Goal: Information Seeking & Learning: Learn about a topic

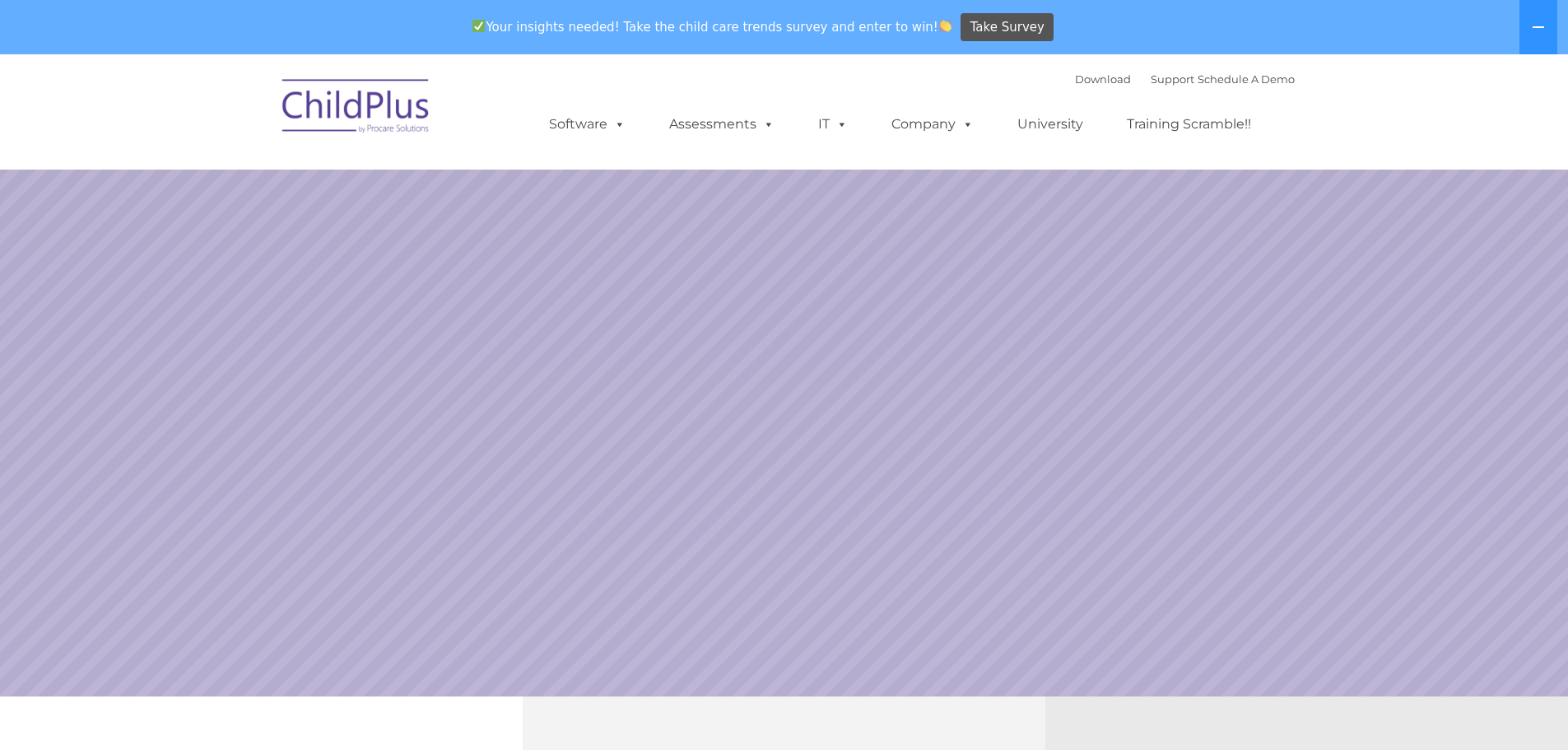
select select "MEDIUM"
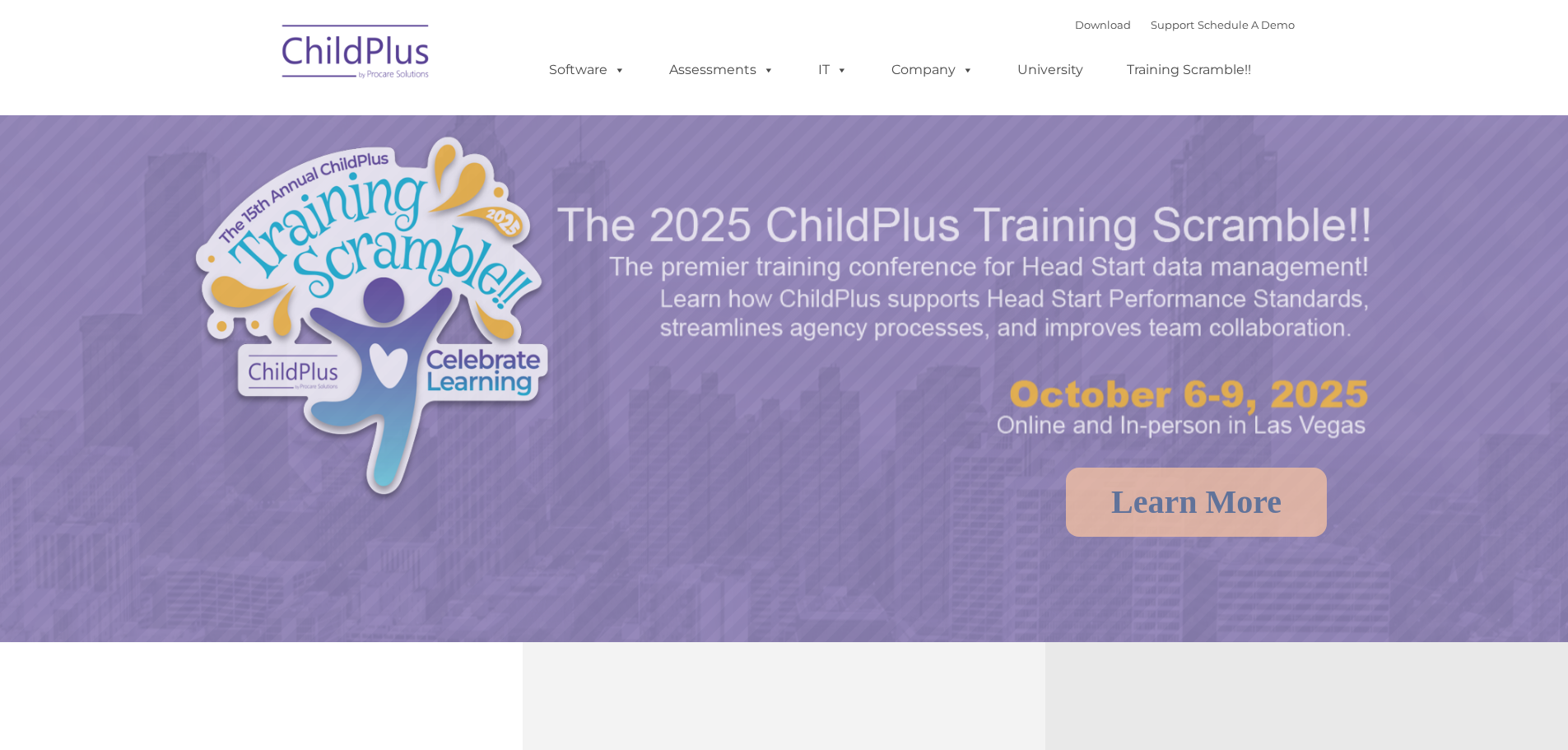
select select "MEDIUM"
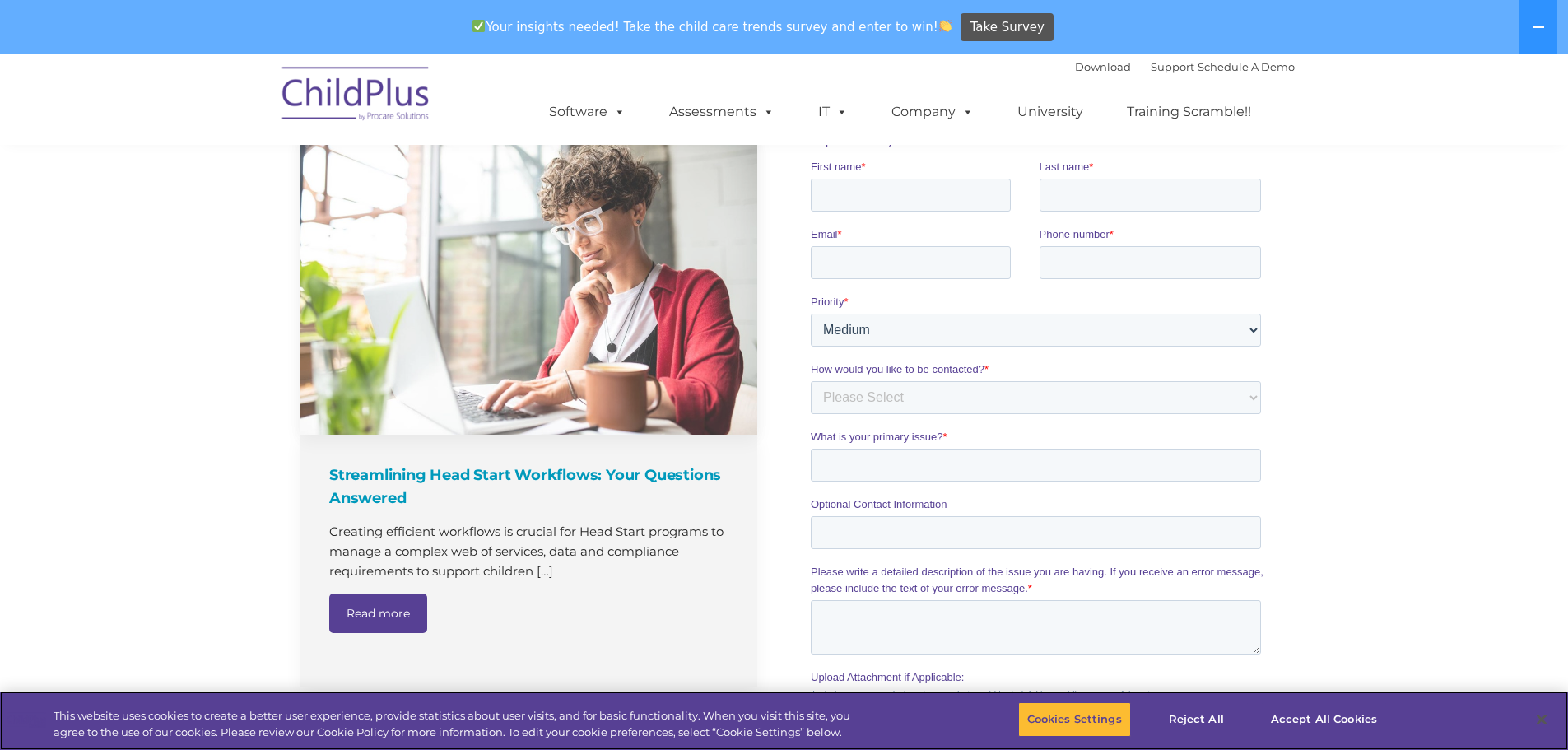
scroll to position [1655, 0]
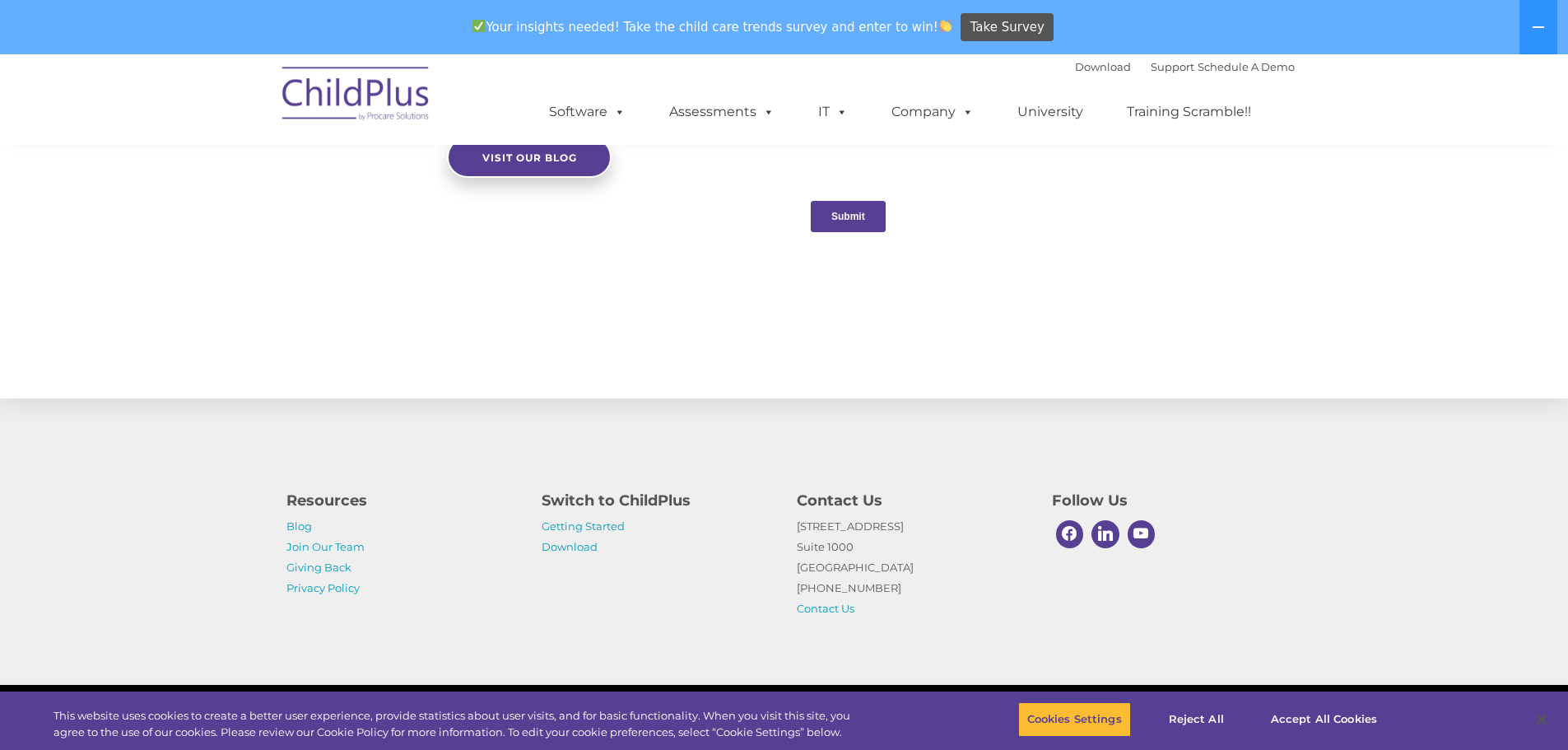
click at [647, 502] on h4 "Switch to ChildPlus" at bounding box center [656, 501] width 230 height 23
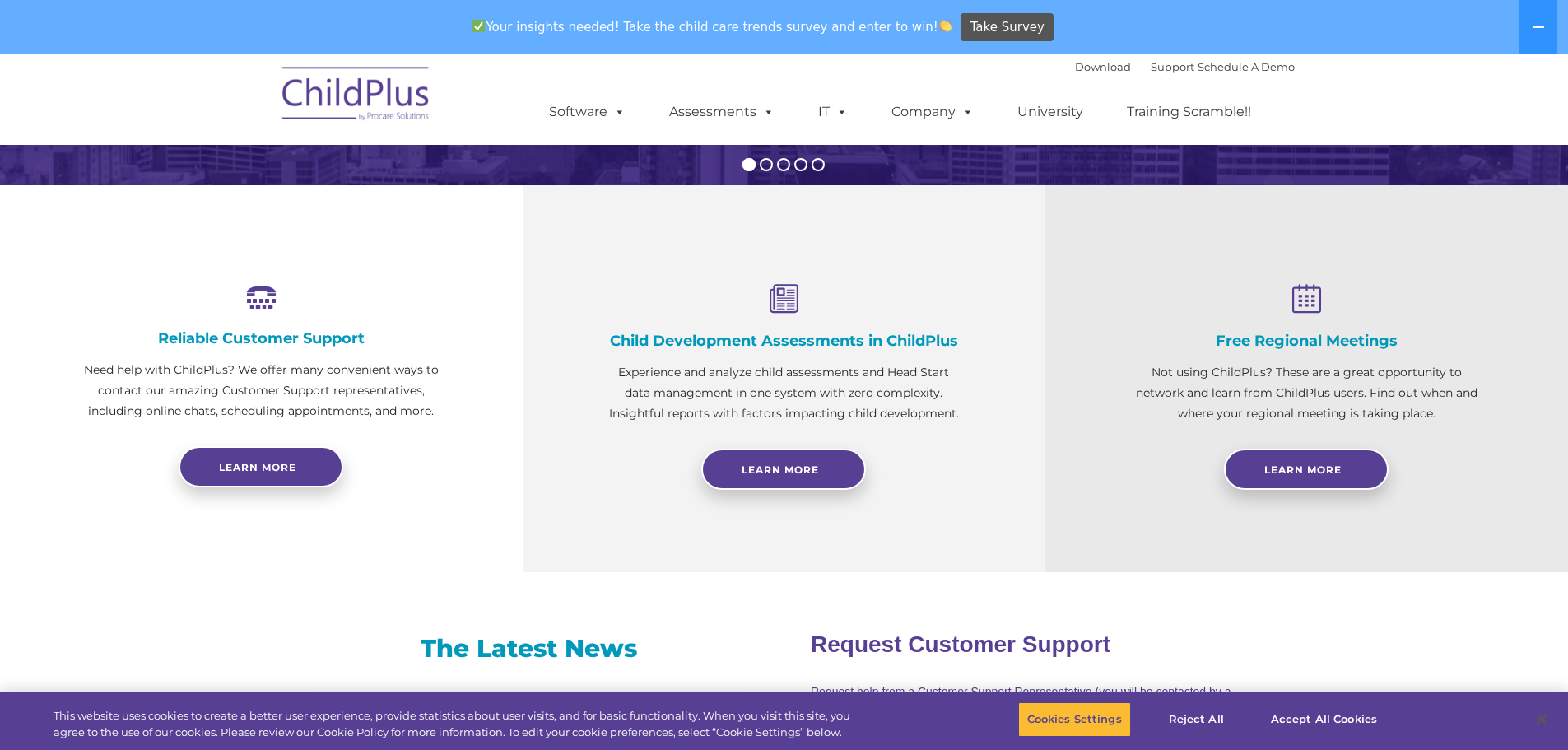
scroll to position [0, 0]
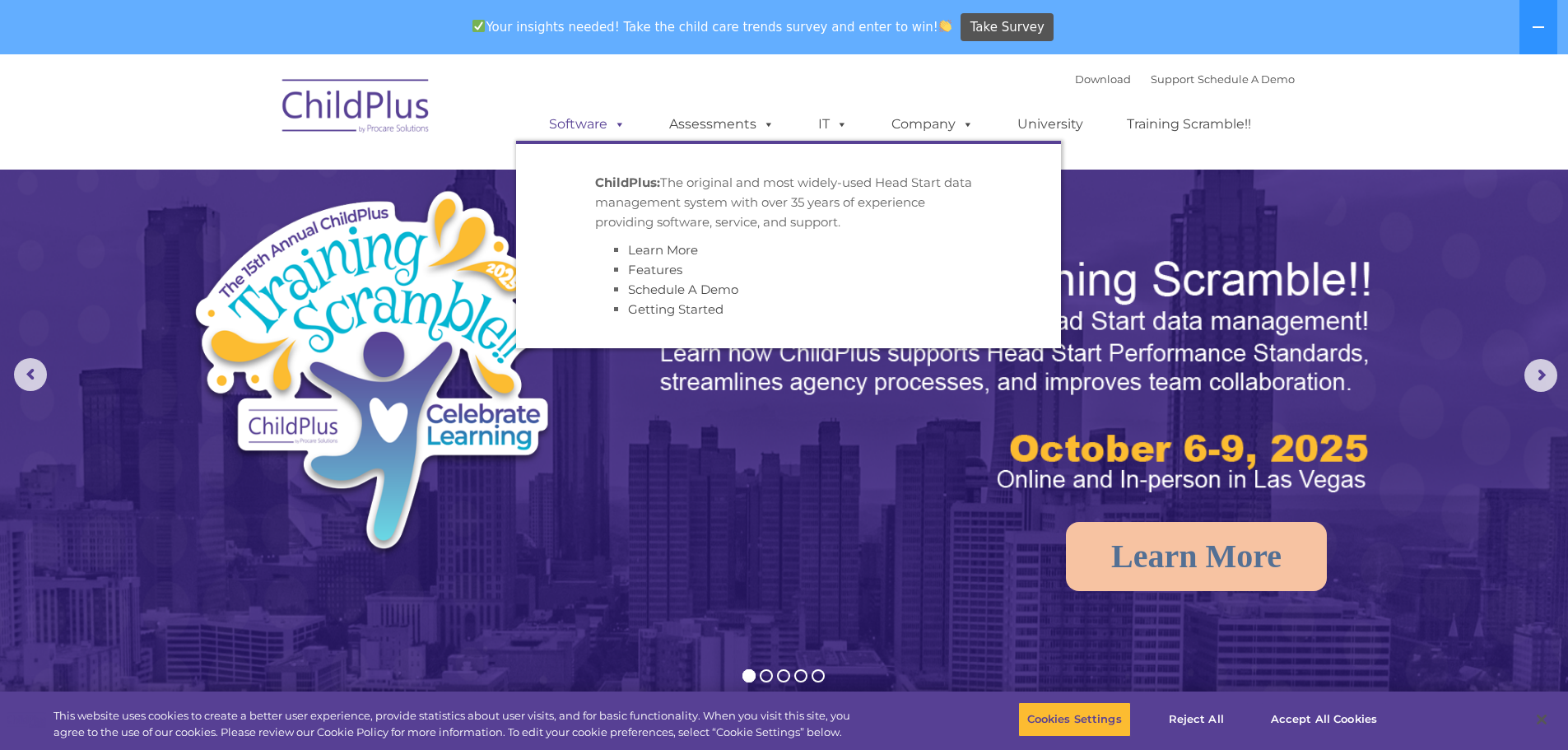
click at [619, 127] on span at bounding box center [616, 123] width 18 height 15
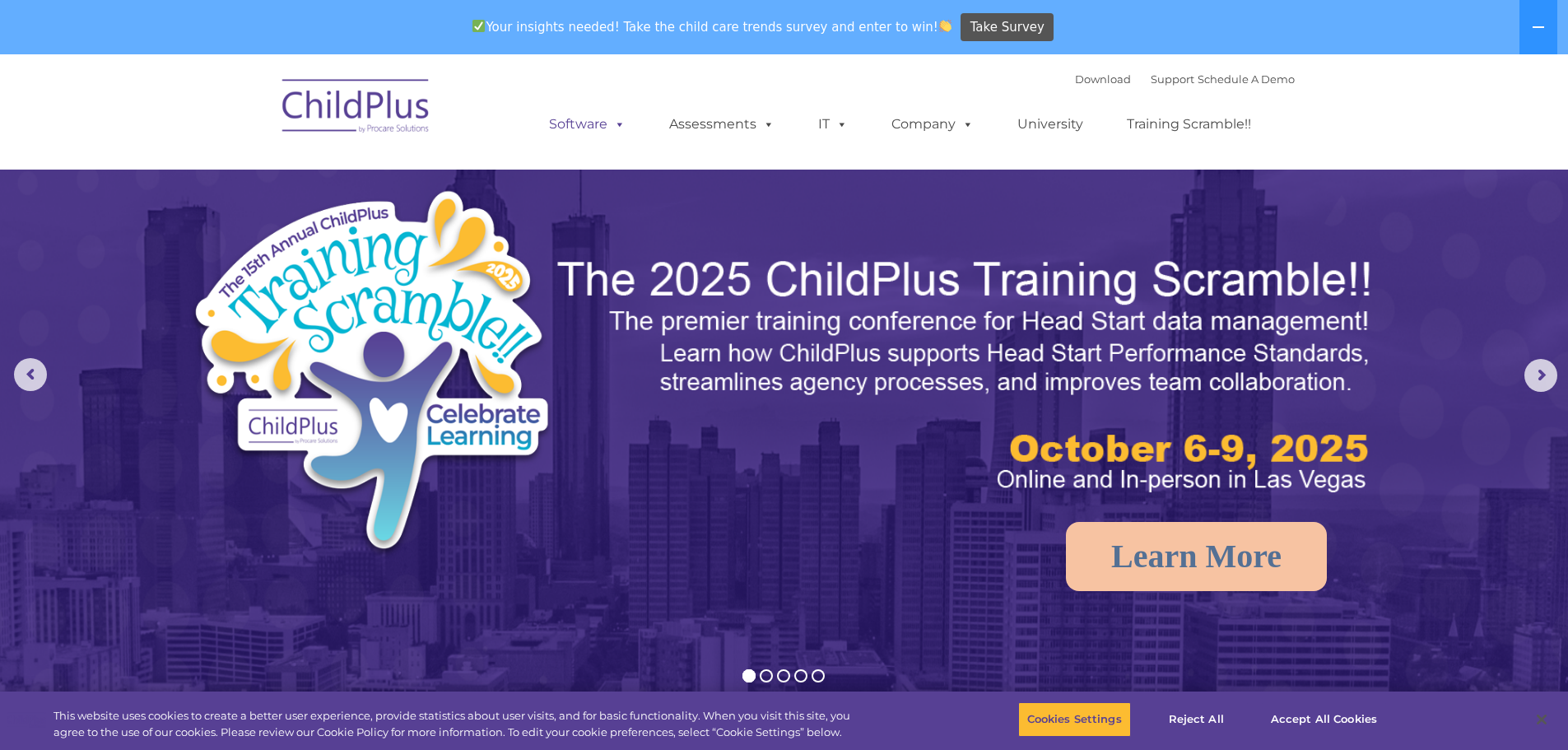
click at [615, 128] on span at bounding box center [616, 123] width 18 height 15
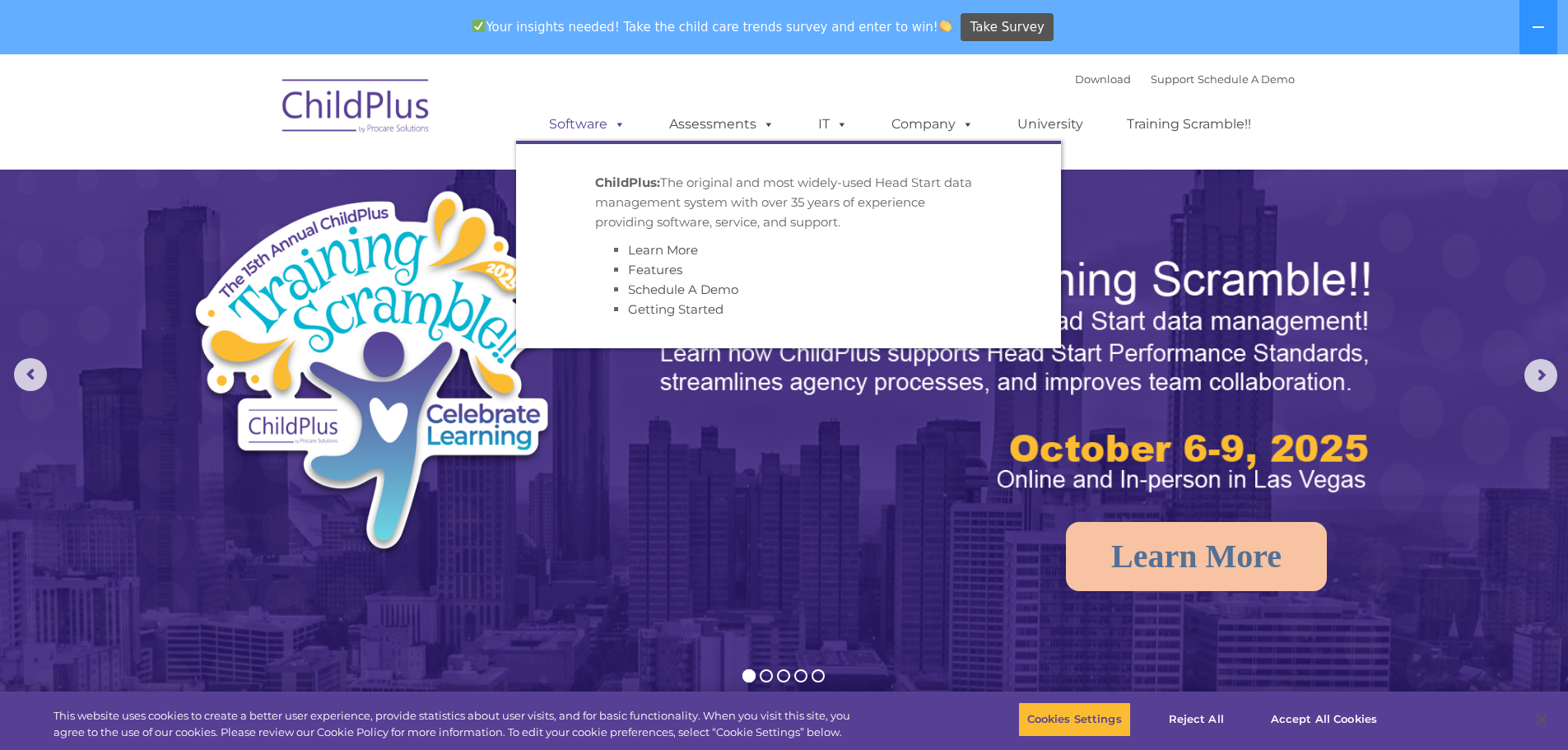
click at [614, 128] on span at bounding box center [616, 123] width 18 height 15
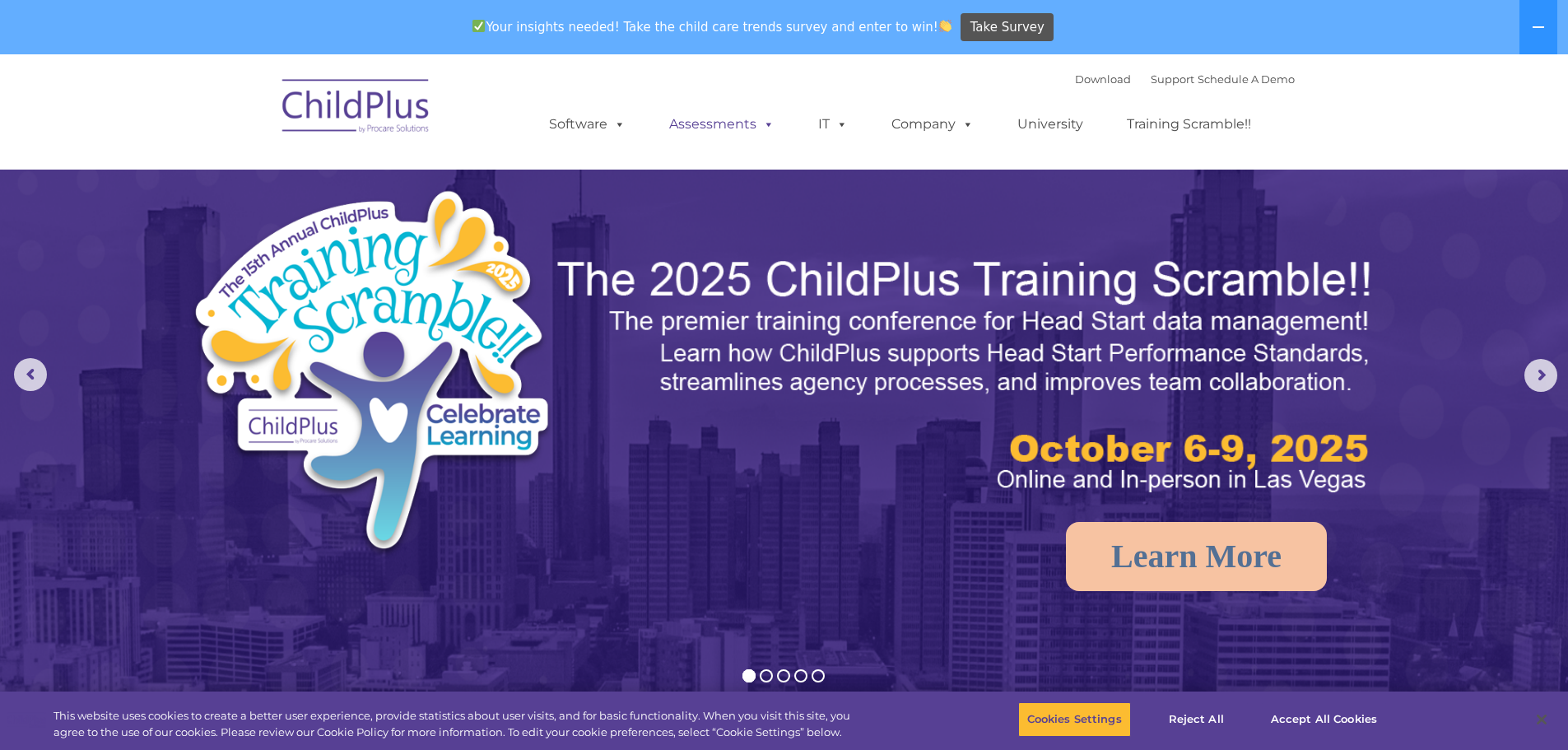
click at [708, 128] on link "Assessments" at bounding box center [721, 124] width 139 height 32
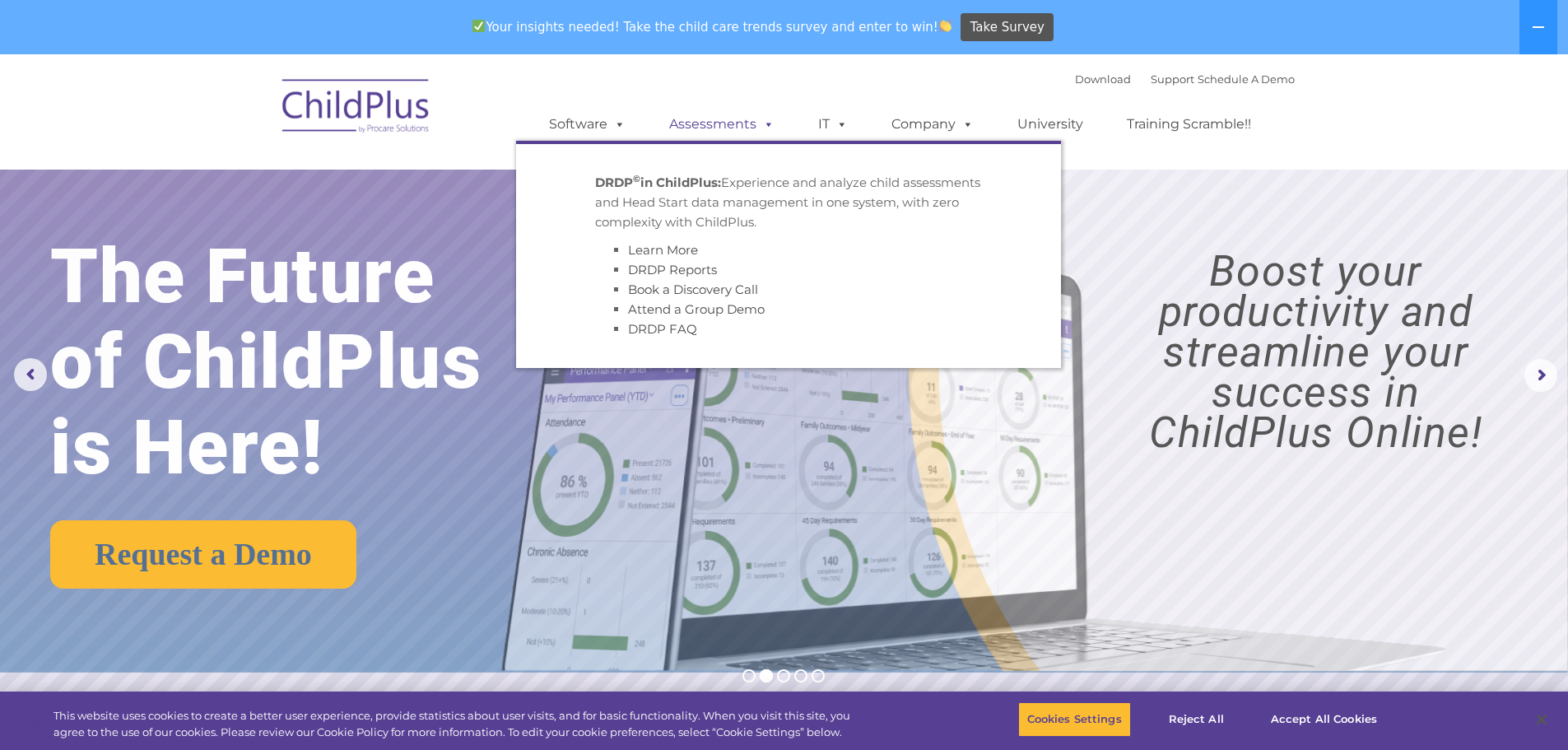
click at [708, 128] on link "Assessments" at bounding box center [721, 124] width 139 height 32
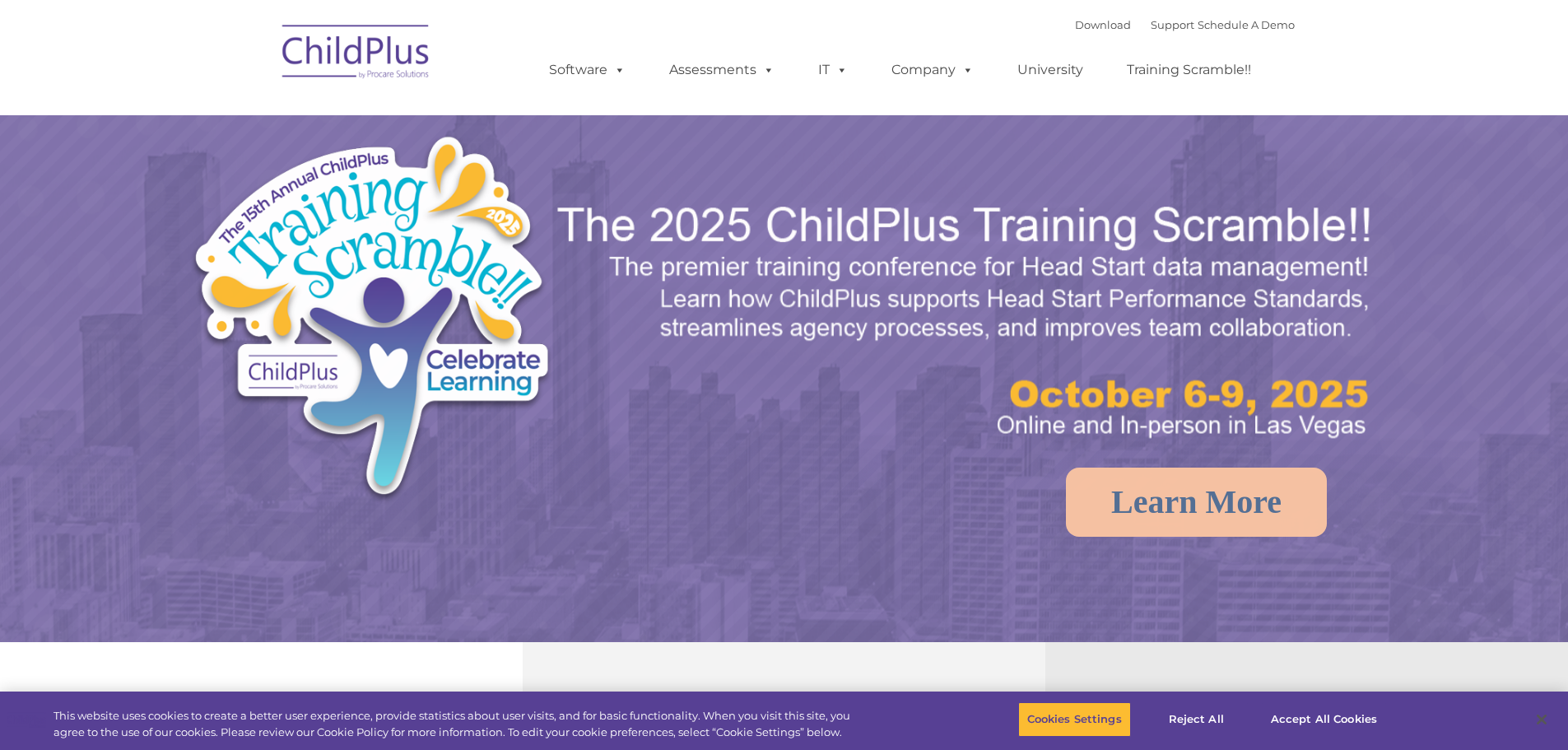
select select "MEDIUM"
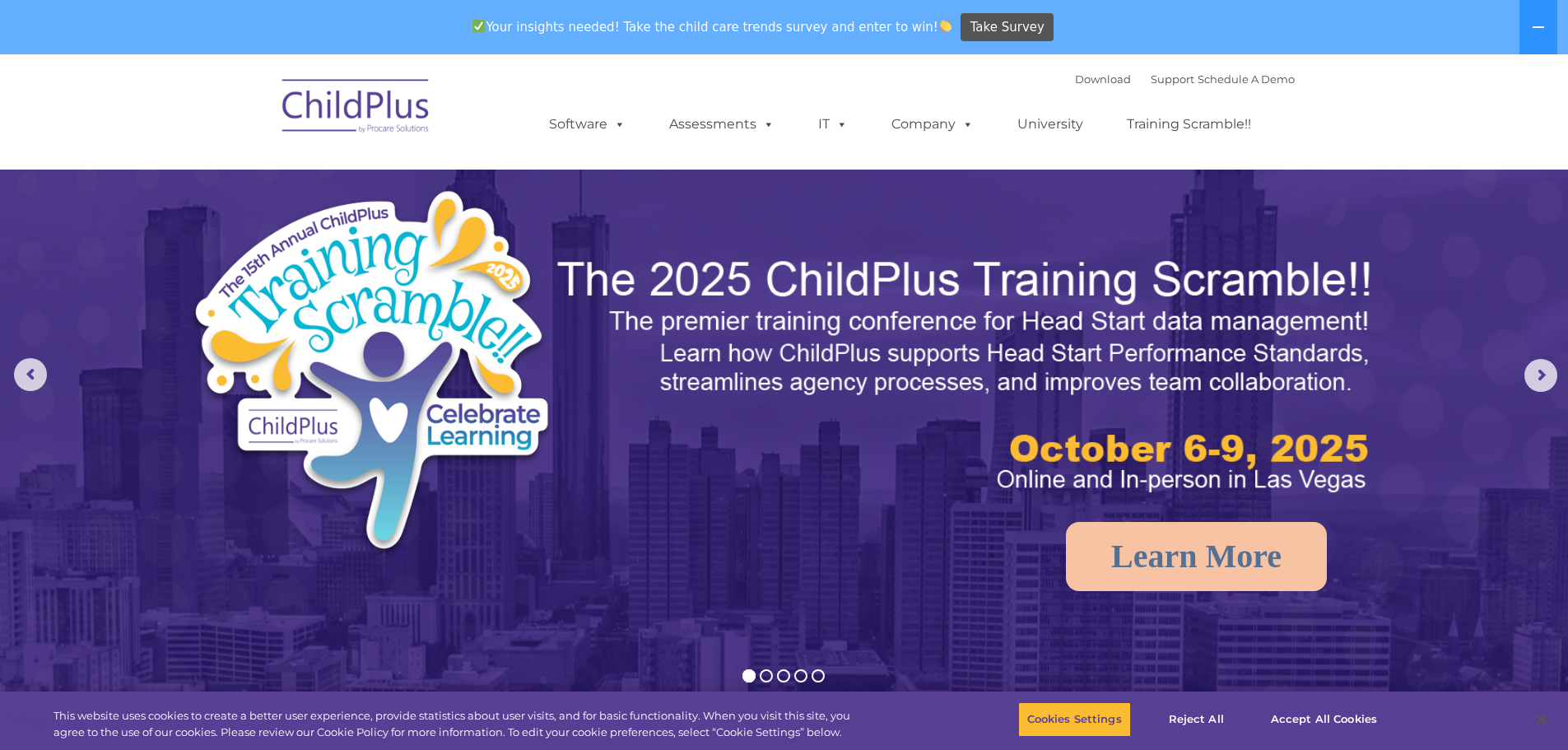
click at [1513, 21] on div "Your insights needed! Take the child care trends survey and enter to win! Take …" at bounding box center [761, 28] width 1522 height 54
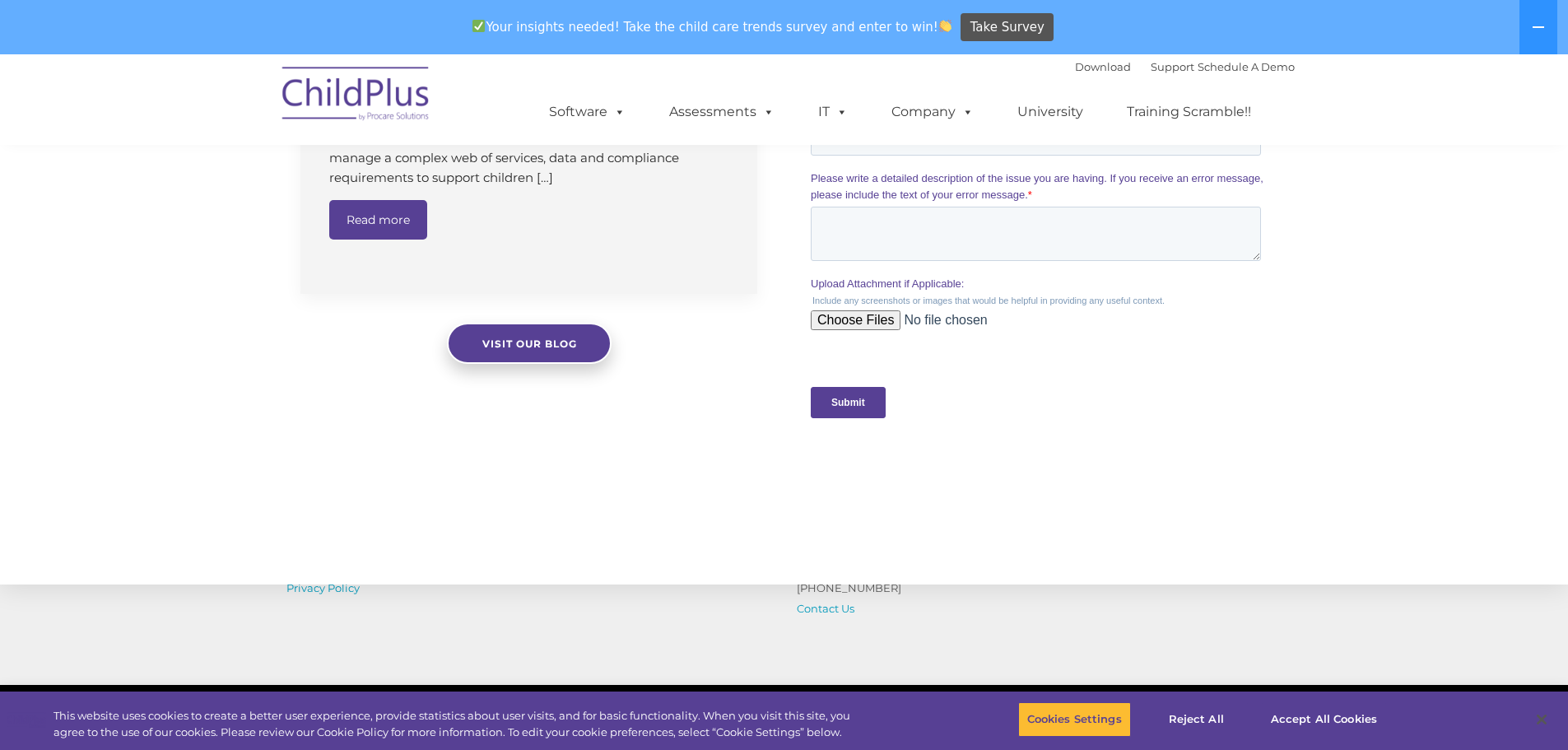
scroll to position [1655, 0]
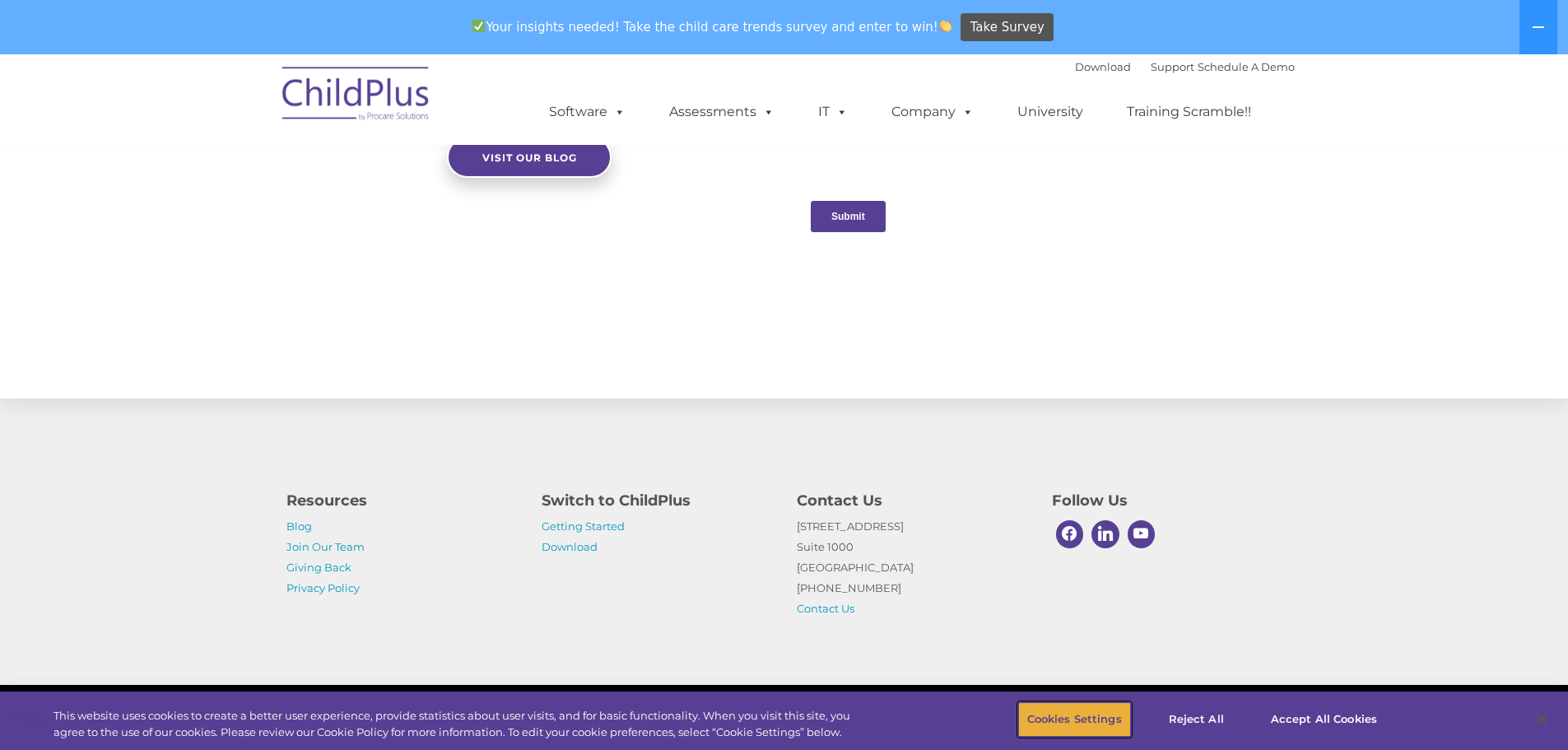
click at [1098, 720] on button "Cookies Settings" at bounding box center [1075, 719] width 113 height 34
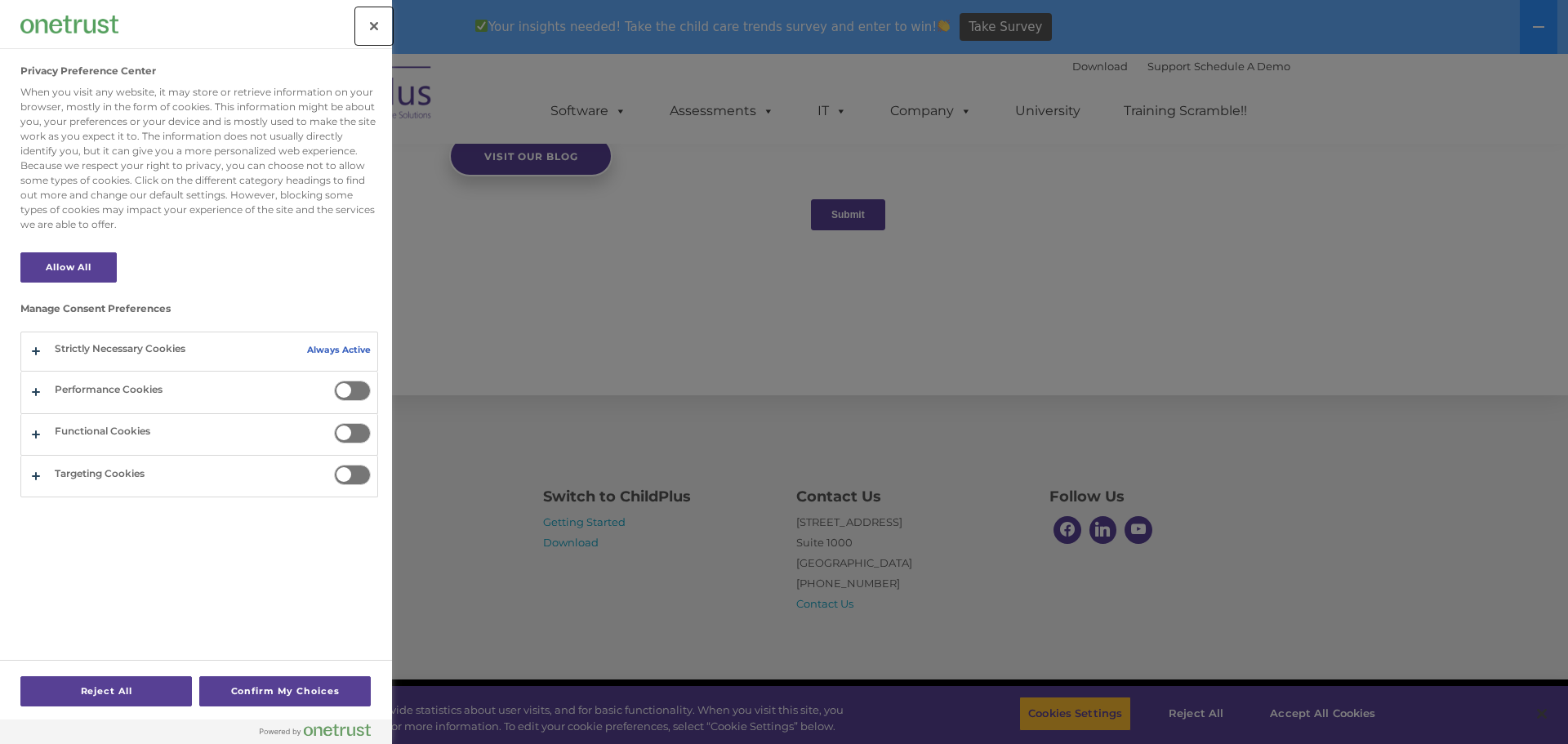
click at [366, 23] on button "Close" at bounding box center [374, 27] width 36 height 36
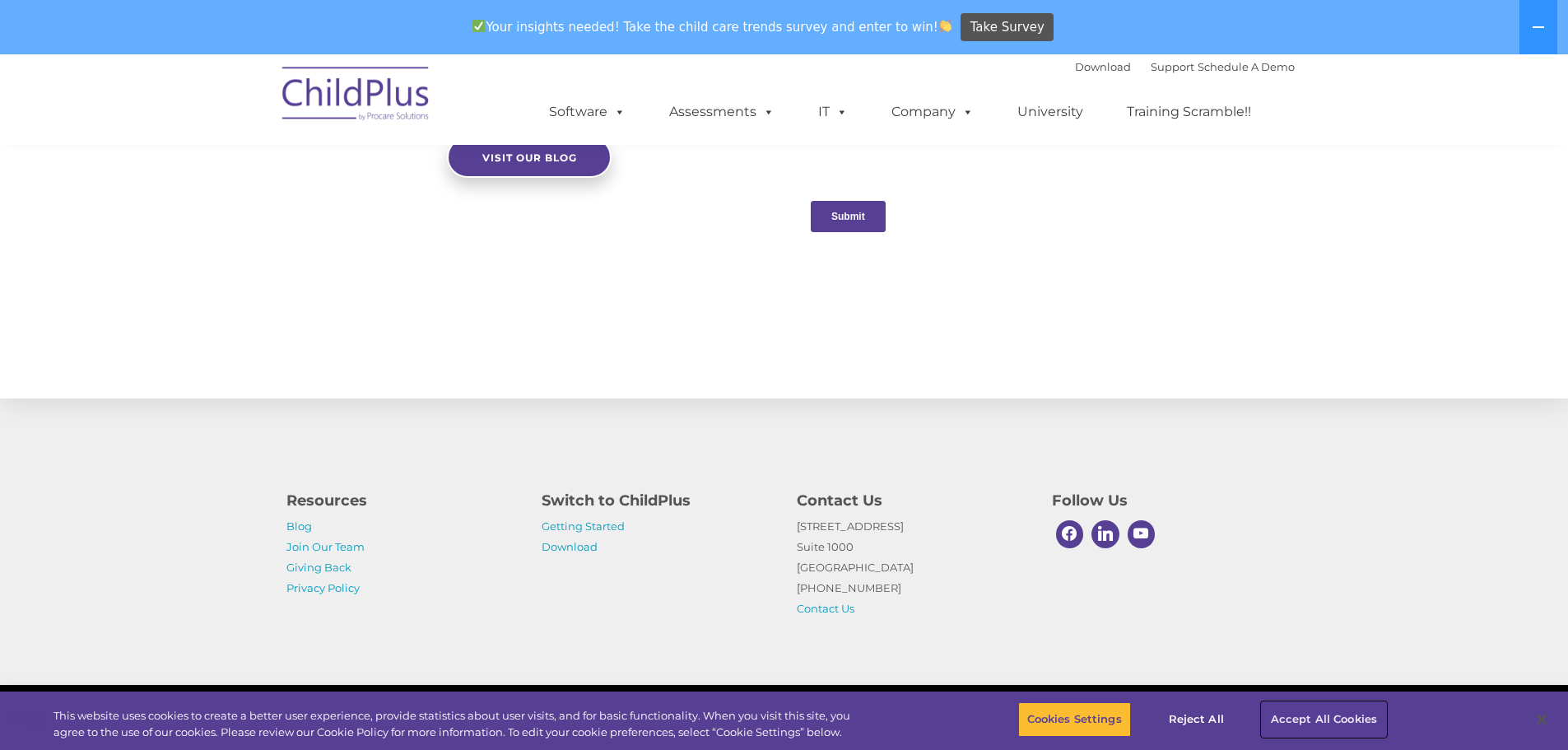
click at [1327, 725] on button "Accept All Cookies" at bounding box center [1324, 719] width 124 height 34
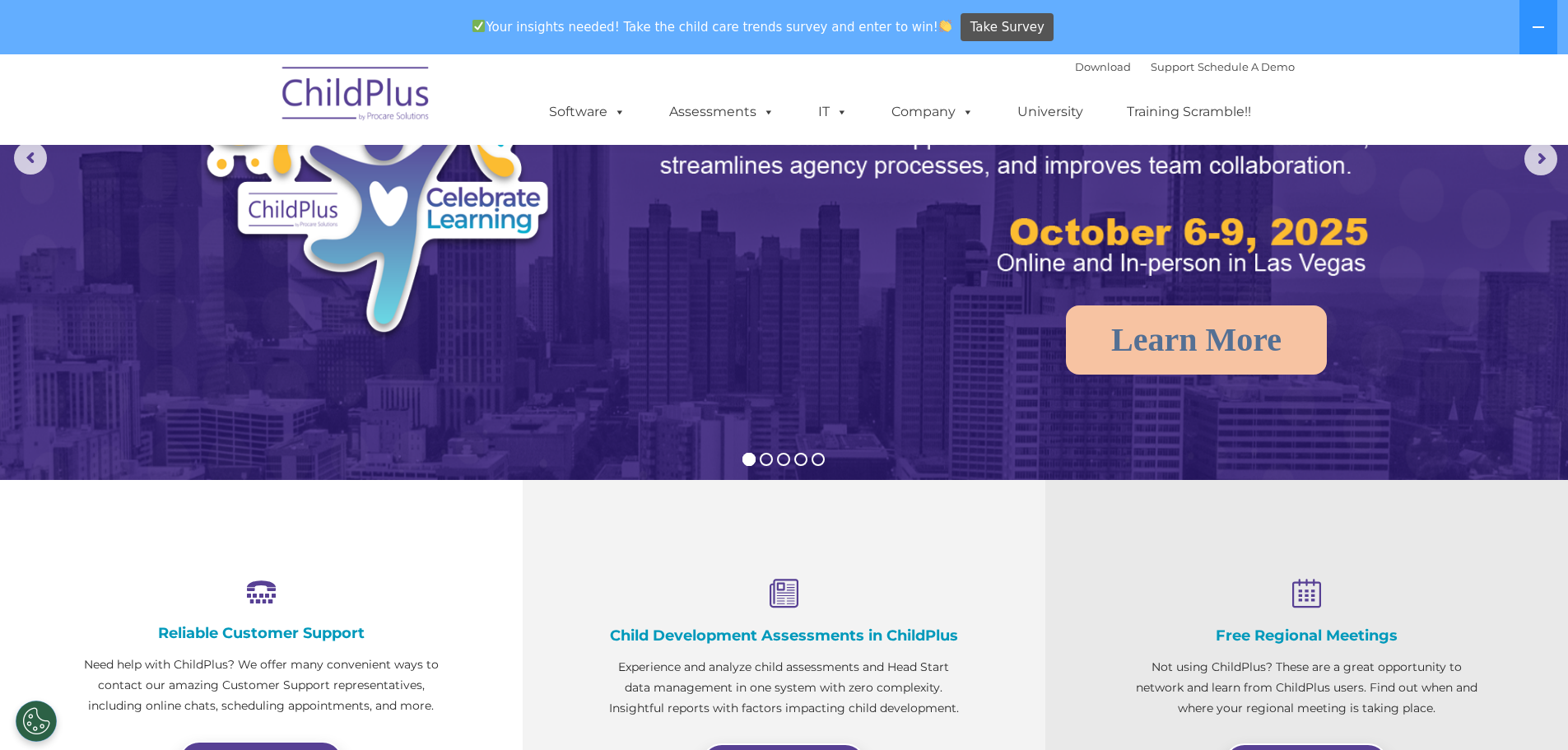
scroll to position [0, 0]
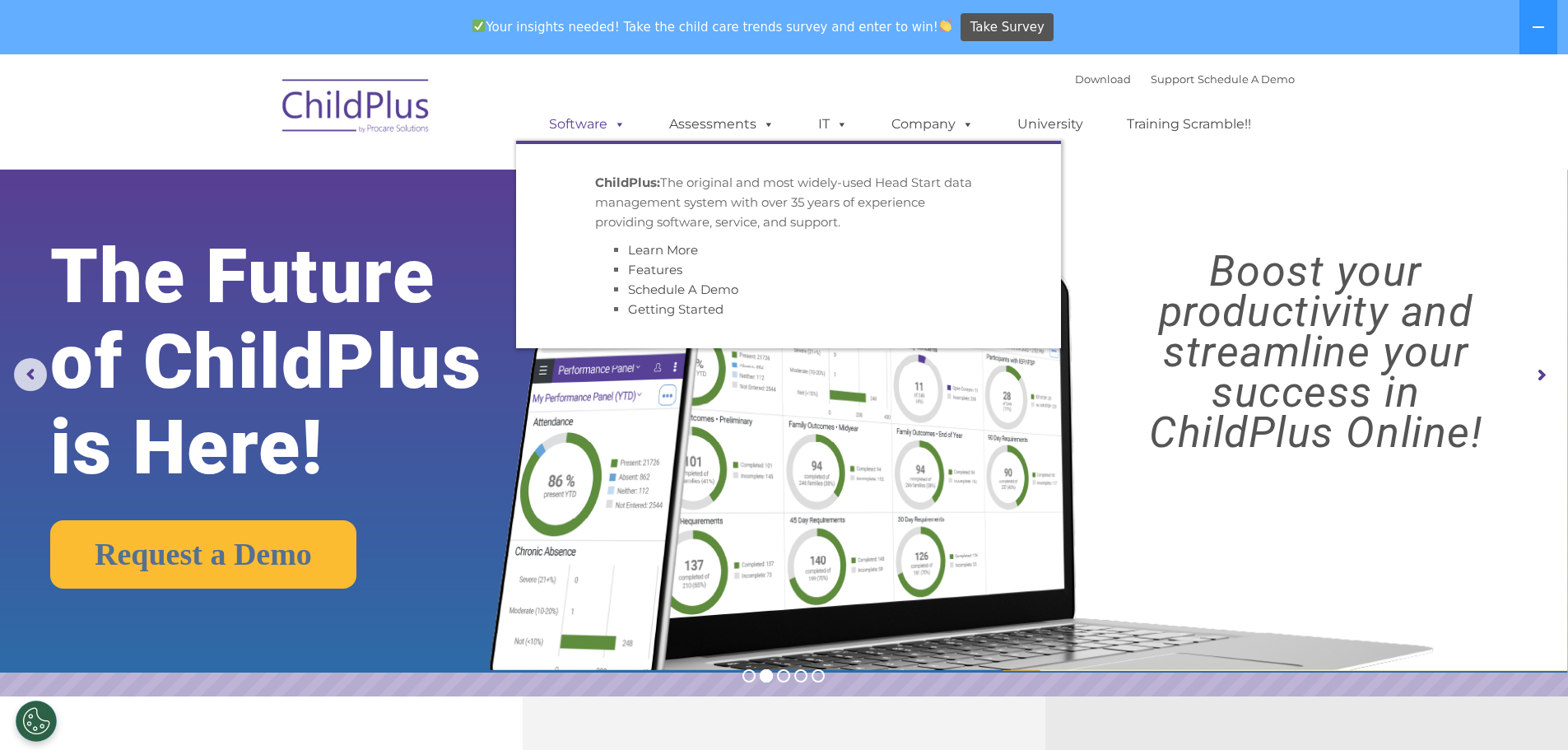
click at [568, 118] on link "Software" at bounding box center [587, 124] width 110 height 32
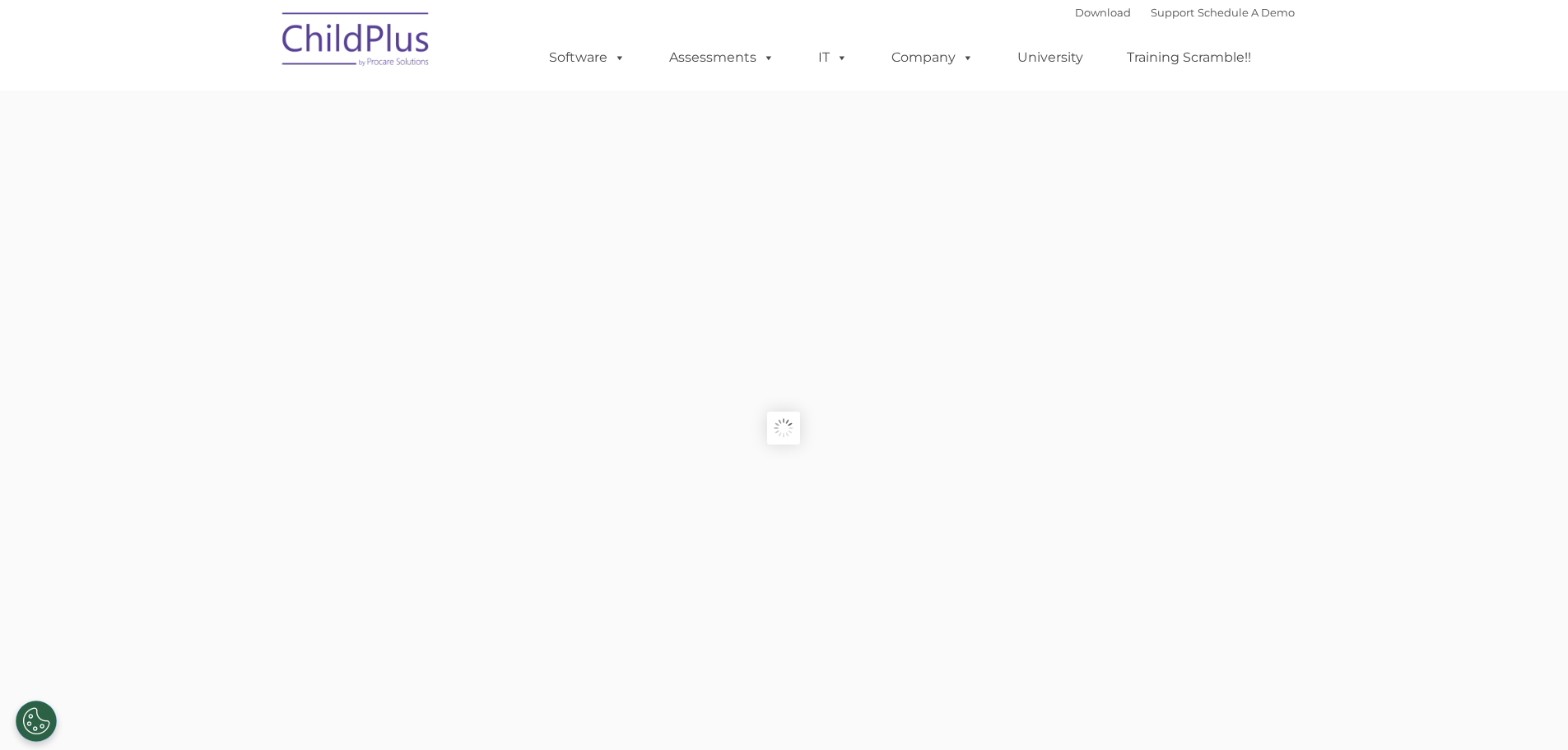
type input ""
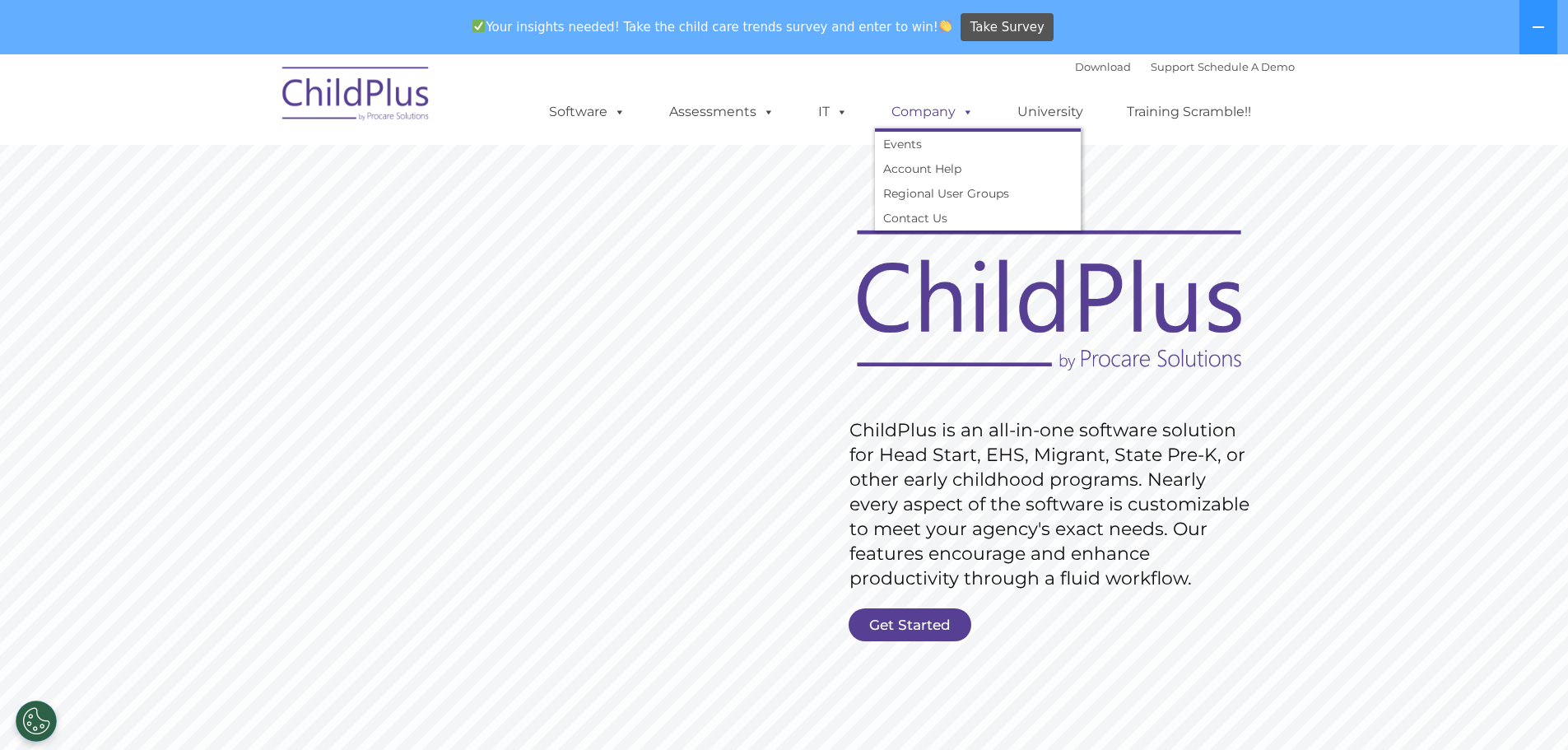
click at [906, 112] on link "Company" at bounding box center [933, 112] width 116 height 32
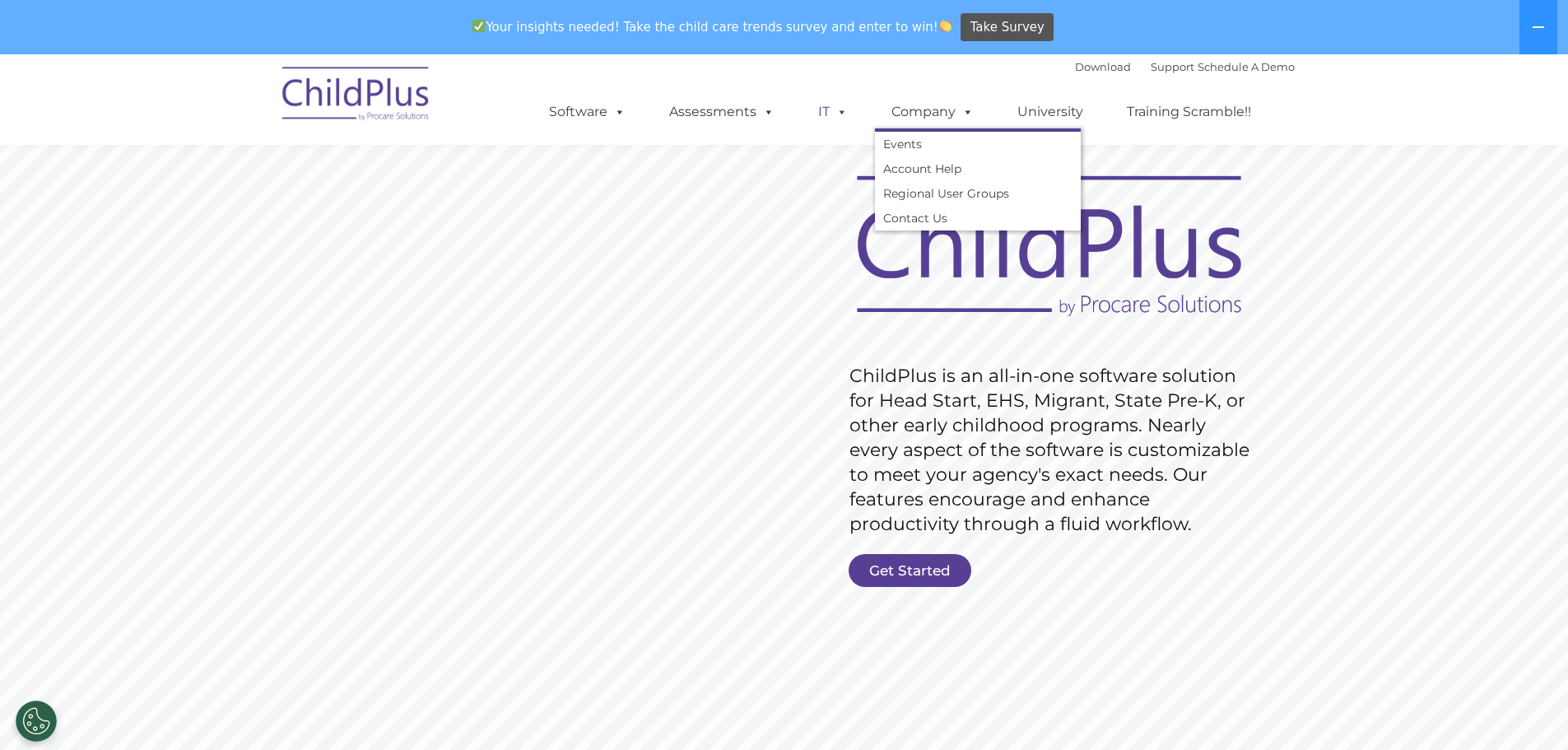
click at [839, 112] on span at bounding box center [838, 112] width 18 height 15
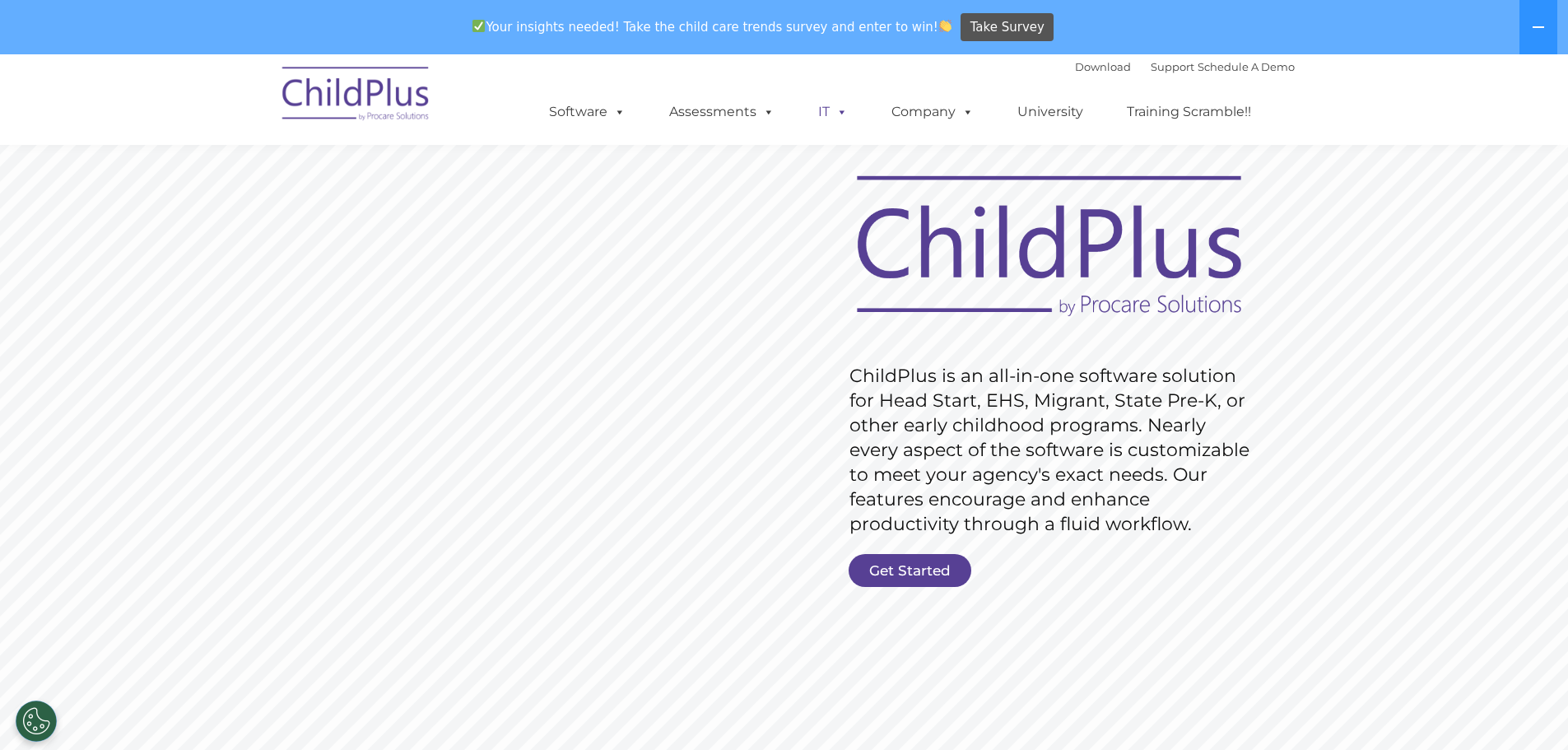
click at [839, 112] on span at bounding box center [838, 112] width 18 height 15
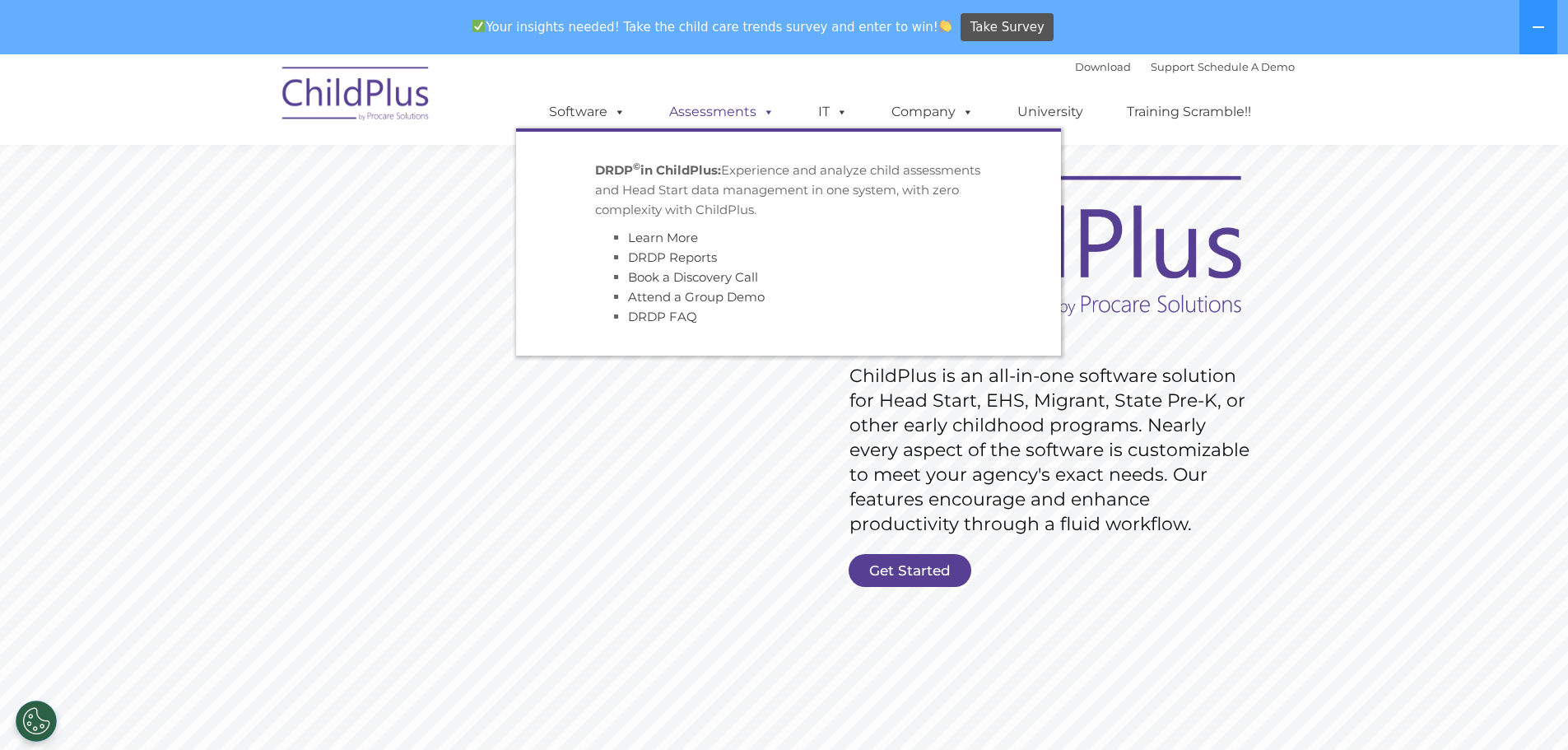
click at [759, 104] on span at bounding box center [765, 112] width 18 height 15
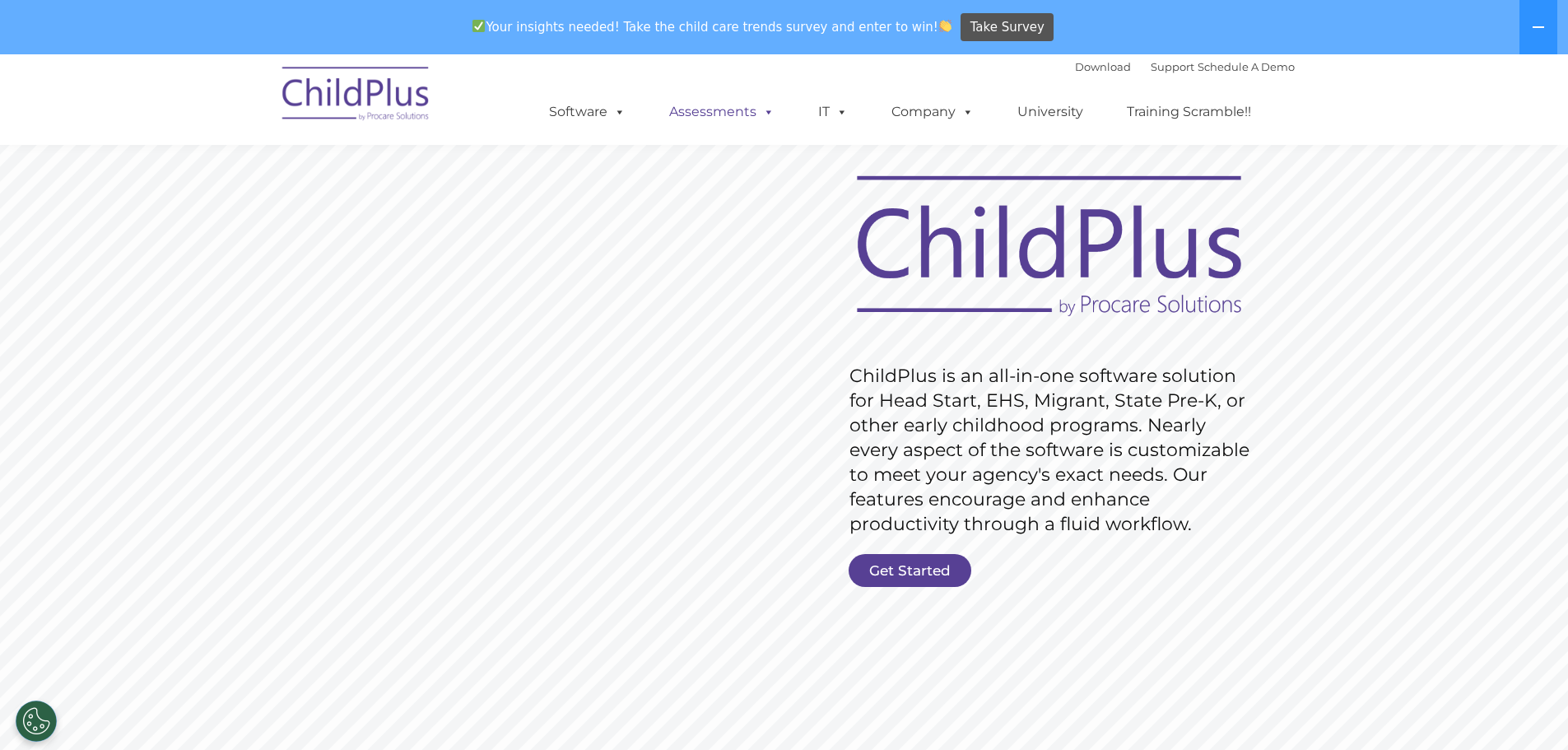
click at [759, 104] on span at bounding box center [765, 112] width 18 height 15
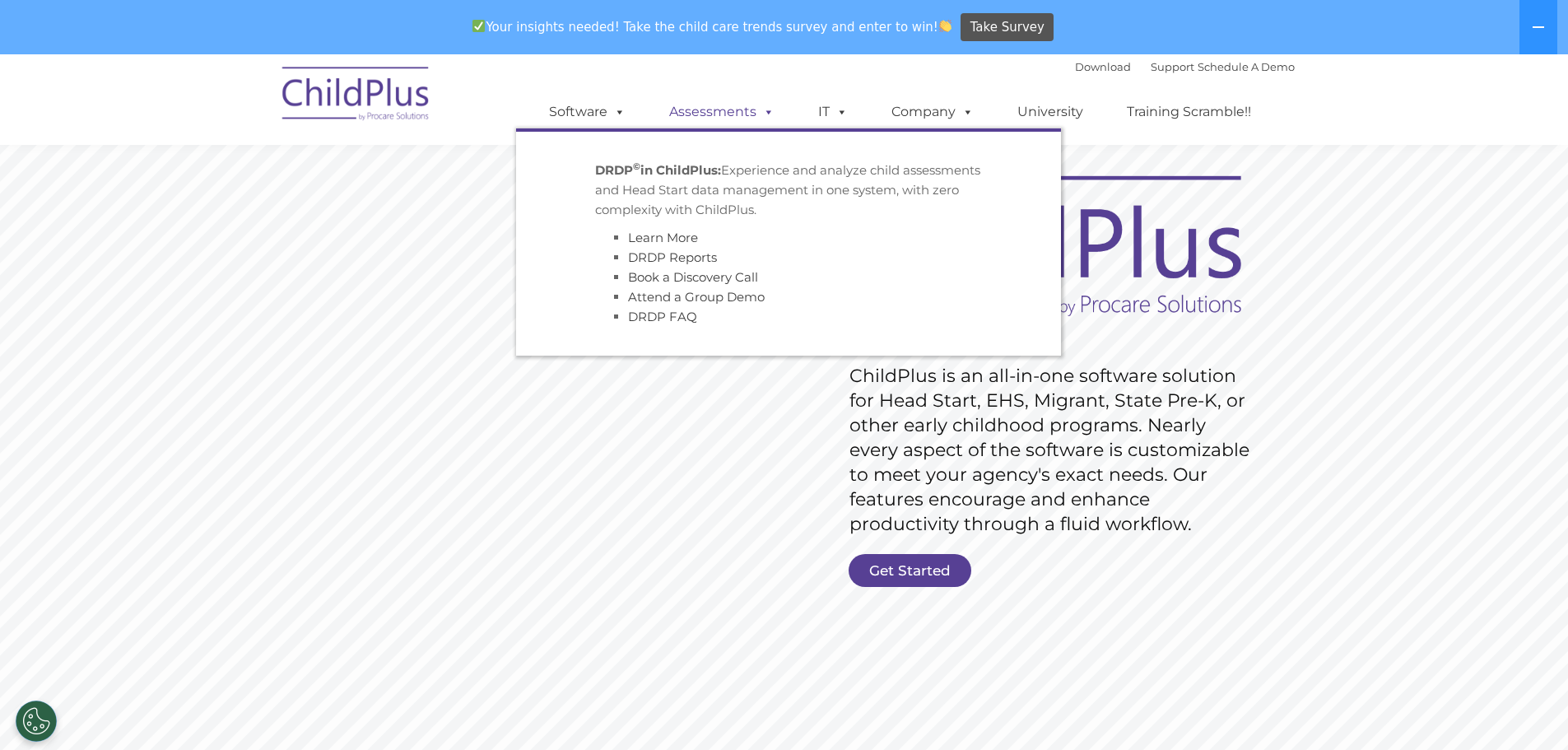
click at [716, 109] on link "Assessments" at bounding box center [721, 112] width 139 height 32
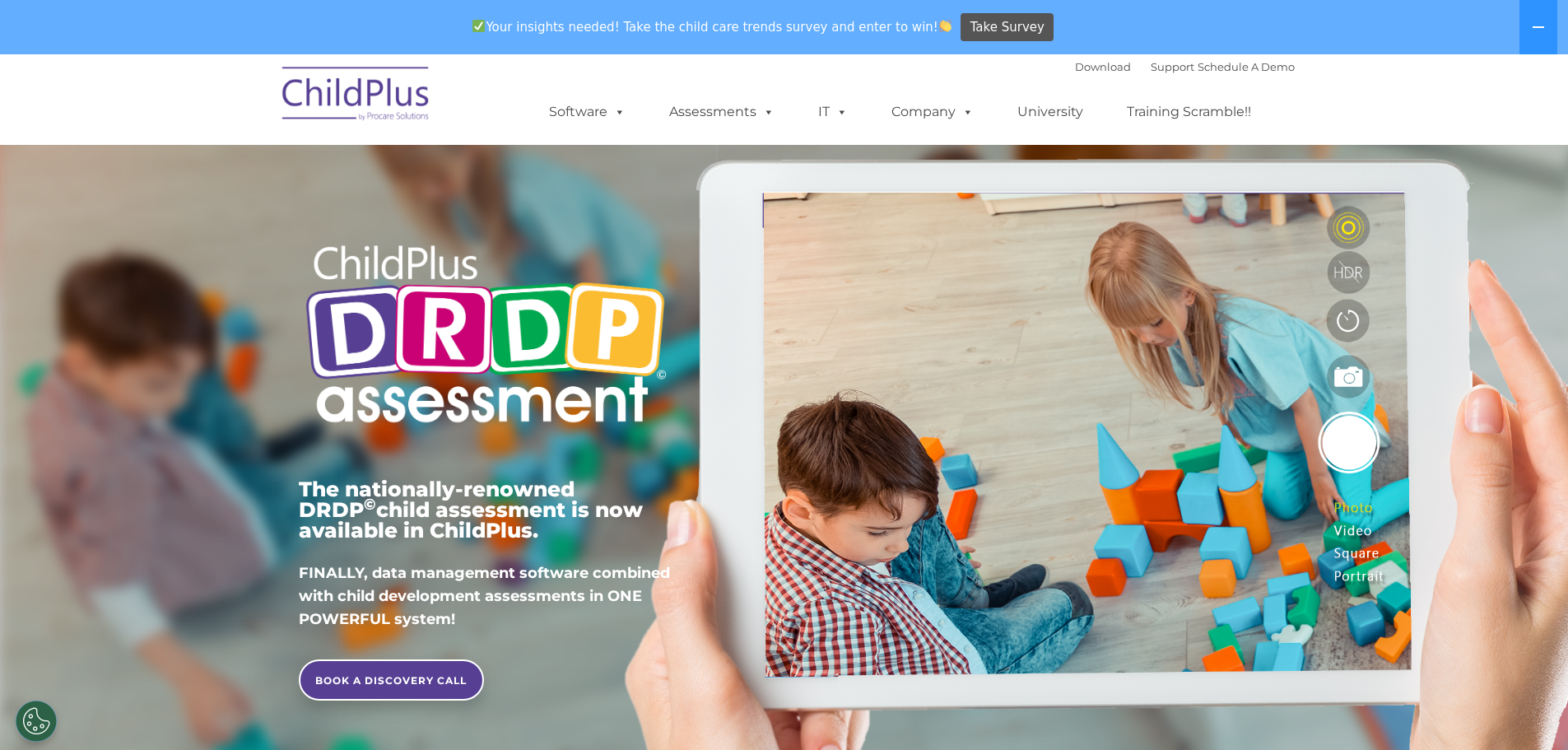
click at [388, 96] on img at bounding box center [356, 96] width 164 height 82
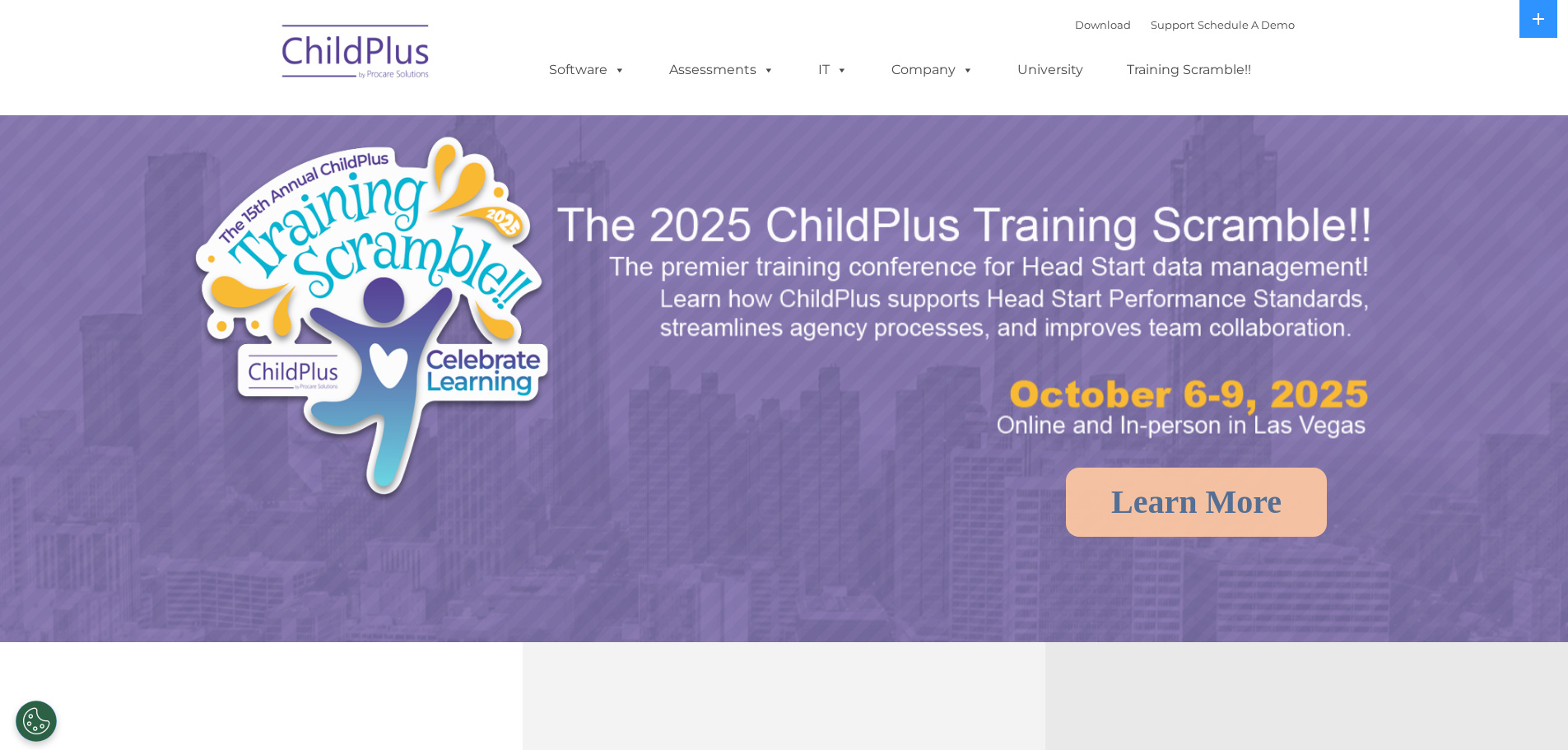
select select "MEDIUM"
